Goal: Book appointment/travel/reservation

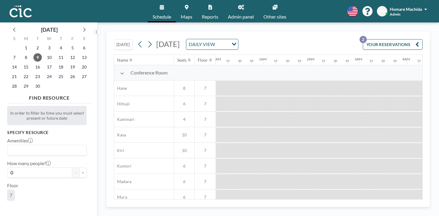
scroll to position [0, 408]
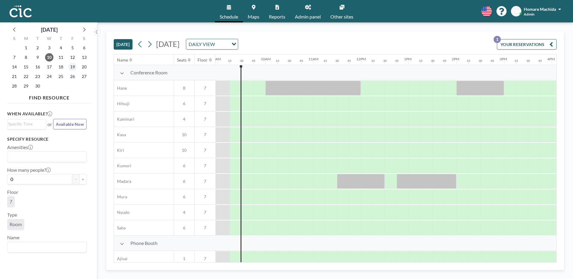
scroll to position [0, 430]
click at [85, 31] on icon at bounding box center [84, 29] width 8 height 8
click at [60, 57] on span "9" at bounding box center [61, 57] width 8 height 8
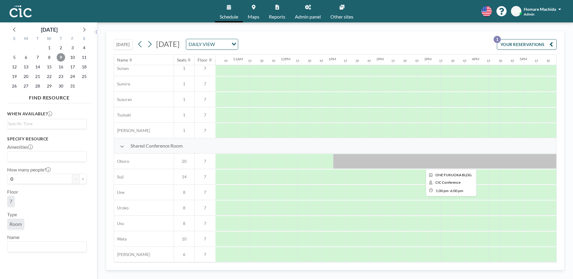
scroll to position [361, 507]
click at [407, 163] on div at bounding box center [449, 161] width 239 height 15
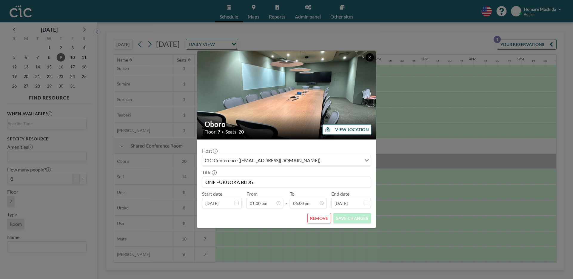
click at [371, 58] on icon at bounding box center [370, 58] width 4 height 4
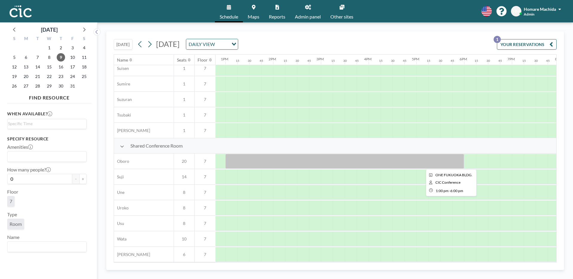
scroll to position [361, 611]
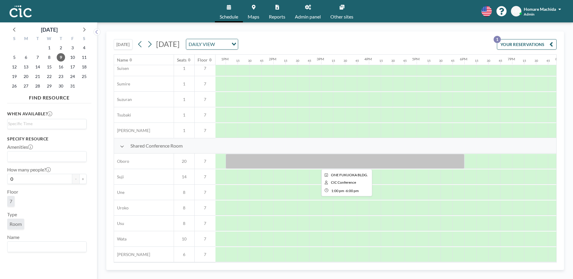
click at [352, 160] on div at bounding box center [345, 161] width 239 height 15
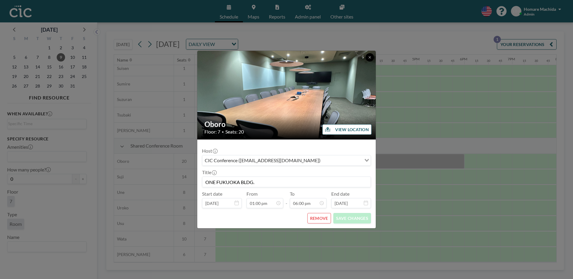
click at [373, 57] on button at bounding box center [370, 57] width 8 height 8
